Goal: Task Accomplishment & Management: Manage account settings

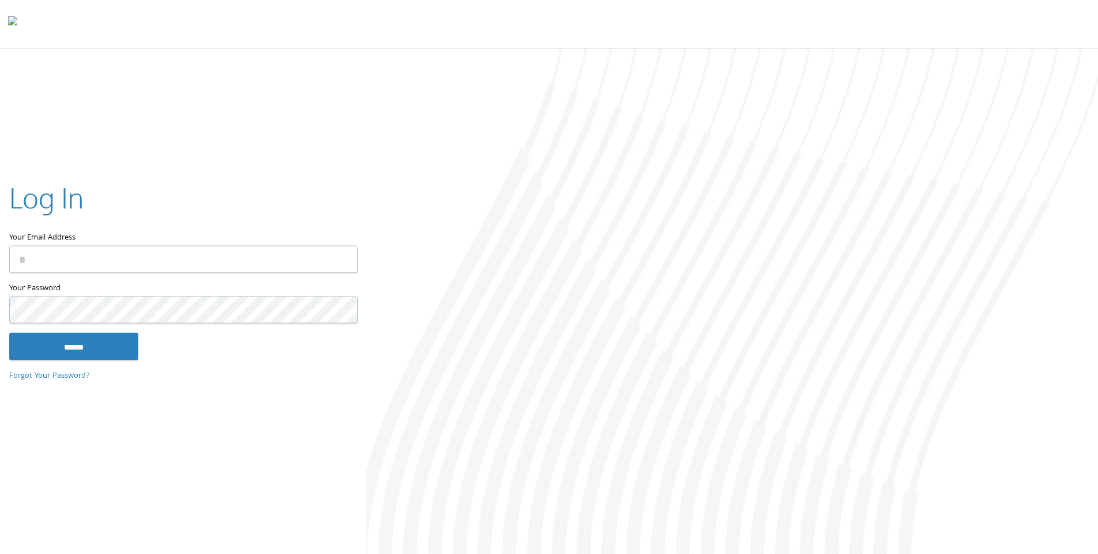
click at [165, 264] on input "Your Email Address" at bounding box center [183, 259] width 349 height 27
type input "**********"
click at [114, 344] on input "******" at bounding box center [73, 347] width 129 height 28
